Goal: Task Accomplishment & Management: Manage account settings

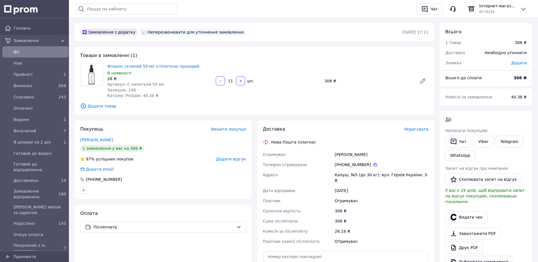
scroll to position [56, 0]
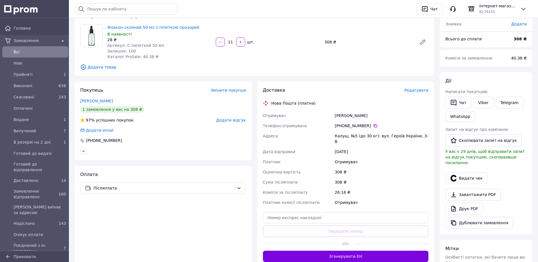
drag, startPoint x: 344, startPoint y: 252, endPoint x: 366, endPoint y: 249, distance: 22.6
click at [344, 252] on button "Згенерувати ЕН" at bounding box center [346, 256] width 166 height 11
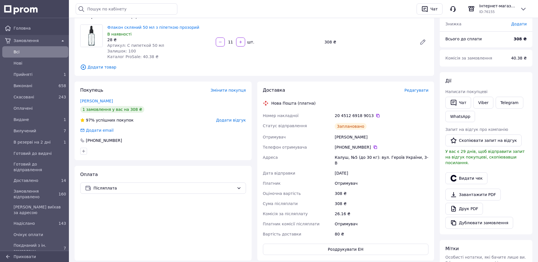
scroll to position [0, 0]
